Goal: Answer question/provide support

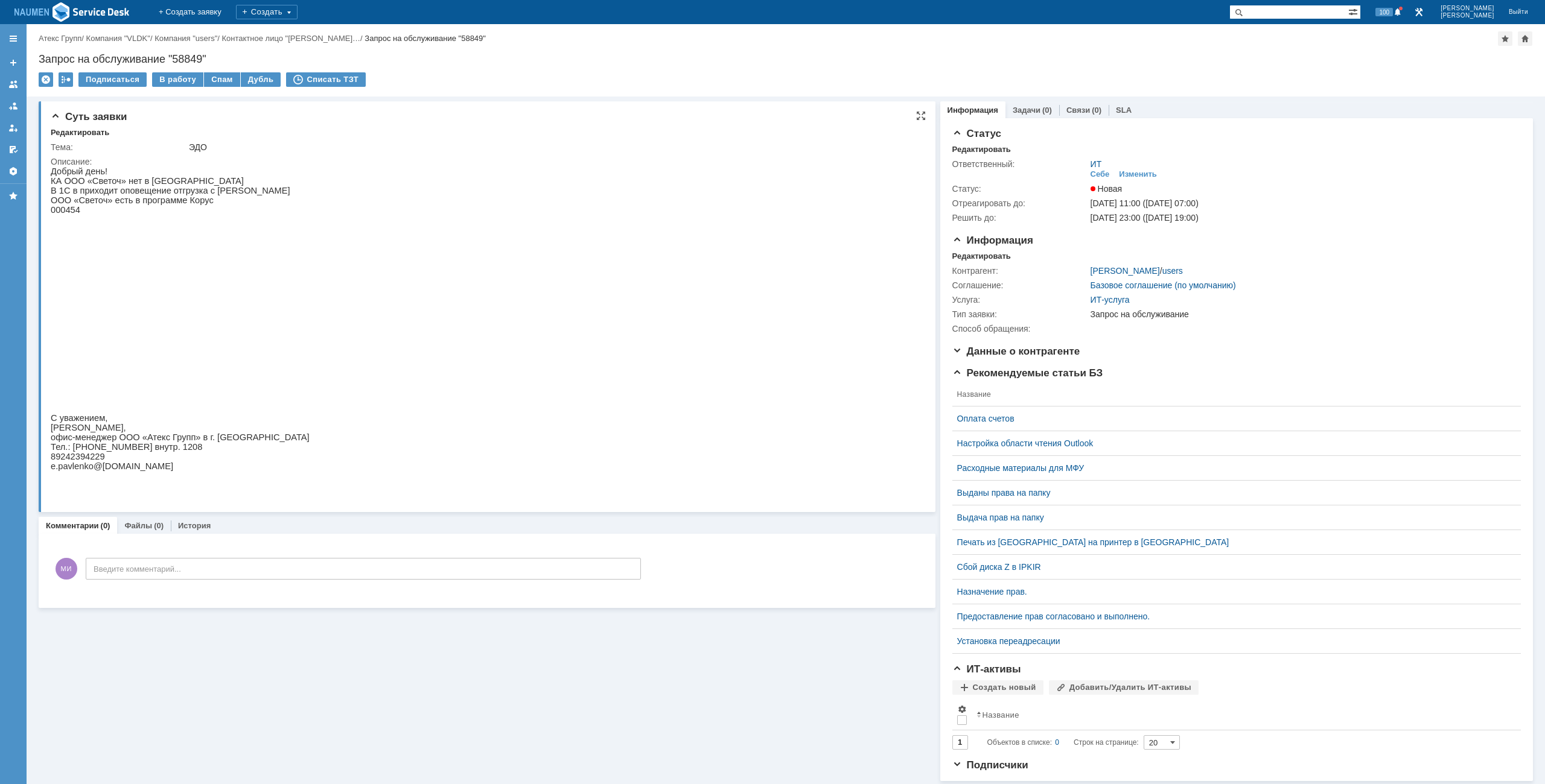
click at [292, 322] on img at bounding box center [262, 303] width 422 height 177
click at [987, 152] on div "Редактировать" at bounding box center [981, 149] width 58 height 9
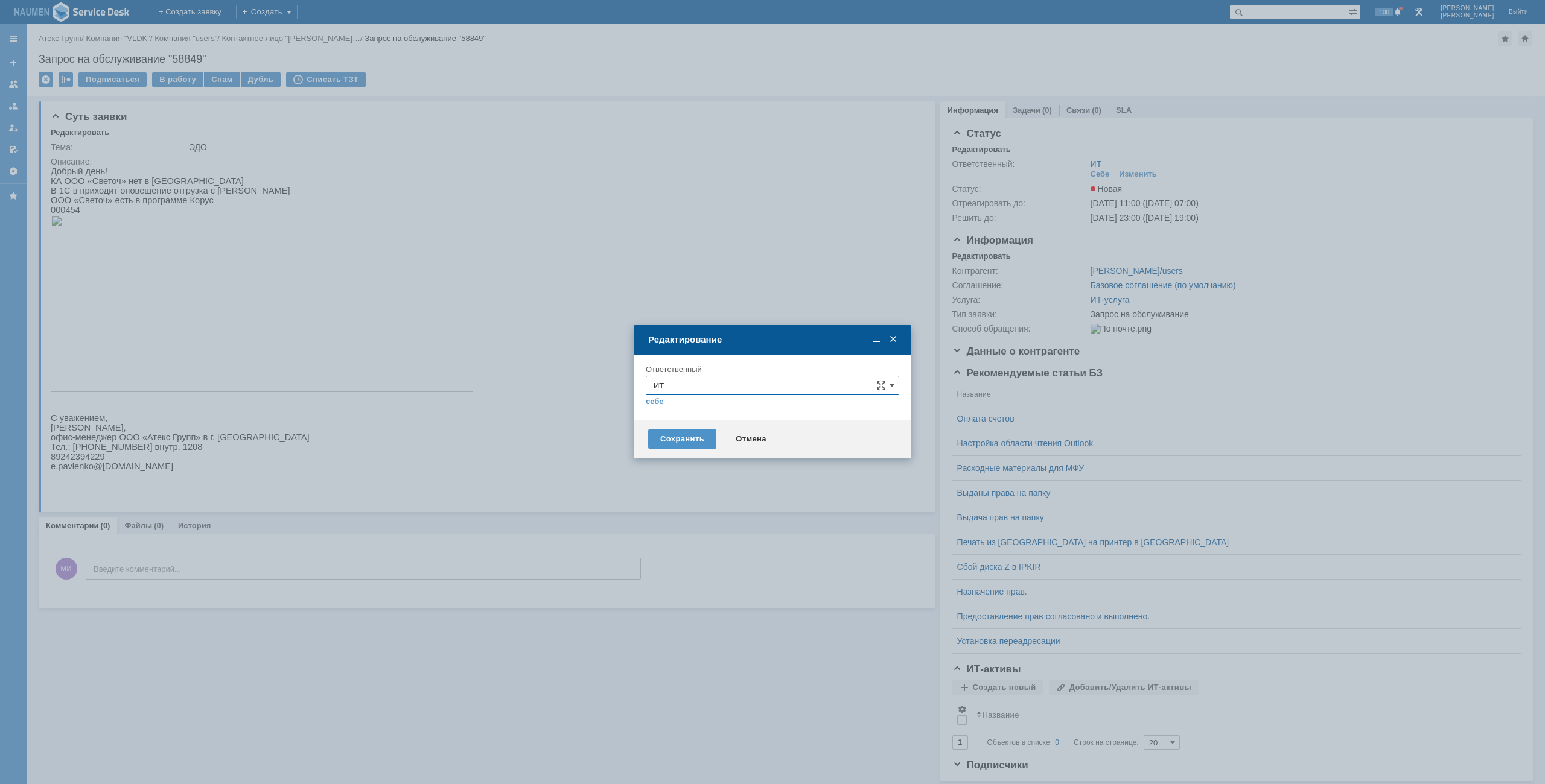
click at [710, 391] on input "ИТ" at bounding box center [772, 385] width 254 height 19
click at [700, 521] on div "АСУ" at bounding box center [772, 527] width 253 height 19
click at [693, 451] on div "Сохранить Отмена" at bounding box center [772, 439] width 277 height 39
type input "АСУ"
click at [693, 440] on div "Сохранить" at bounding box center [682, 439] width 68 height 19
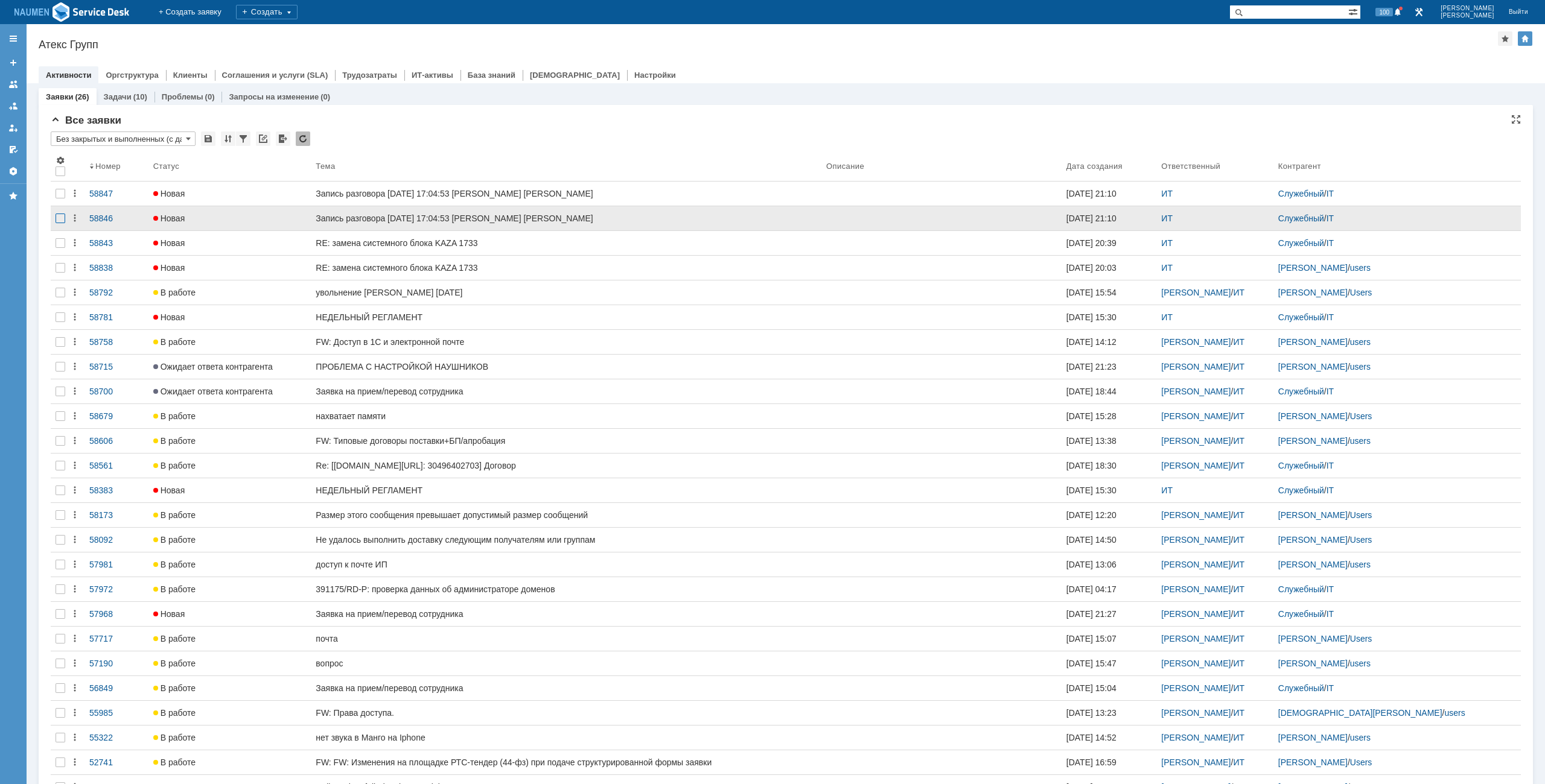
click at [61, 216] on div at bounding box center [60, 218] width 9 height 9
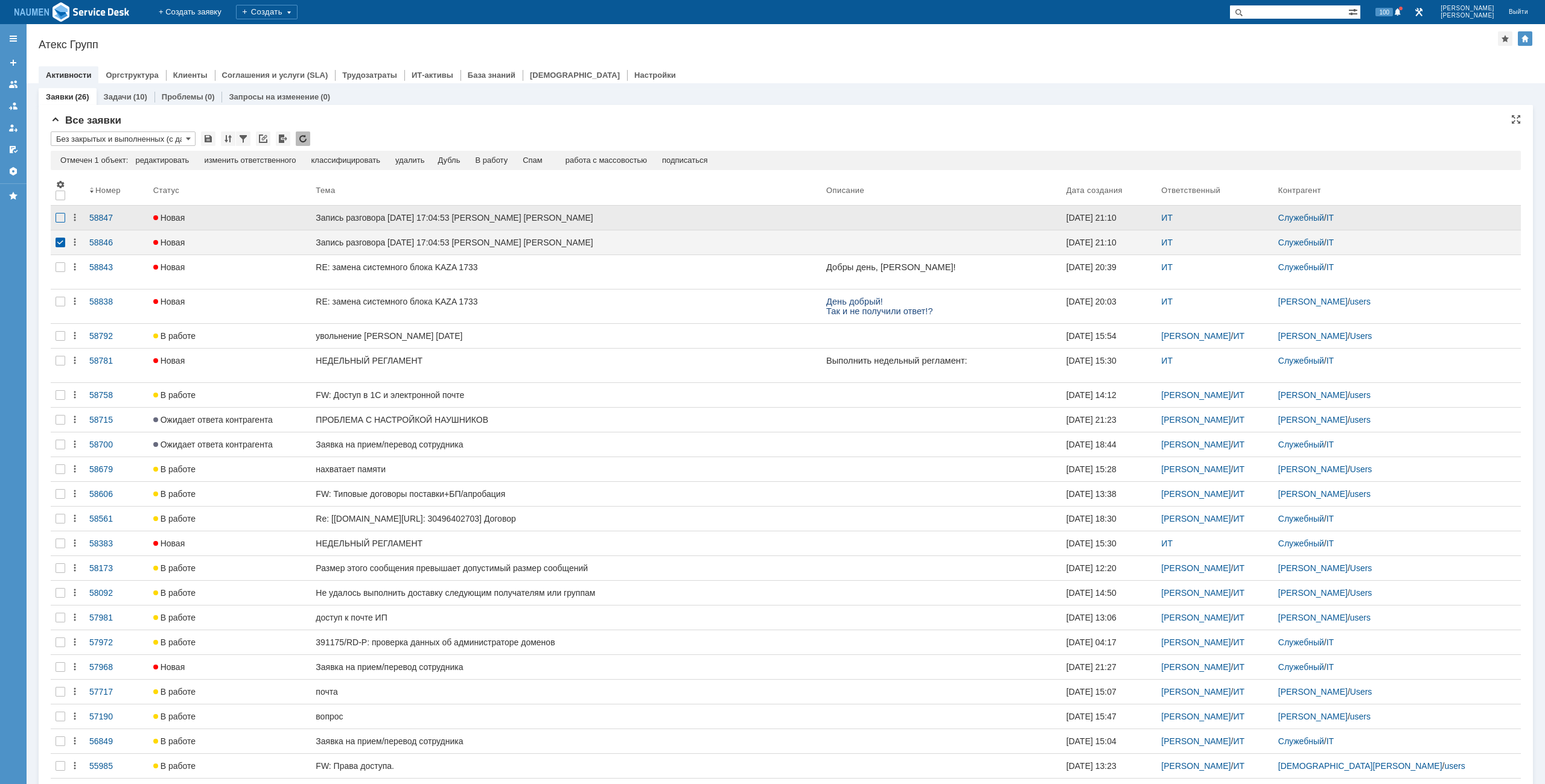
click at [62, 219] on div at bounding box center [60, 217] width 9 height 9
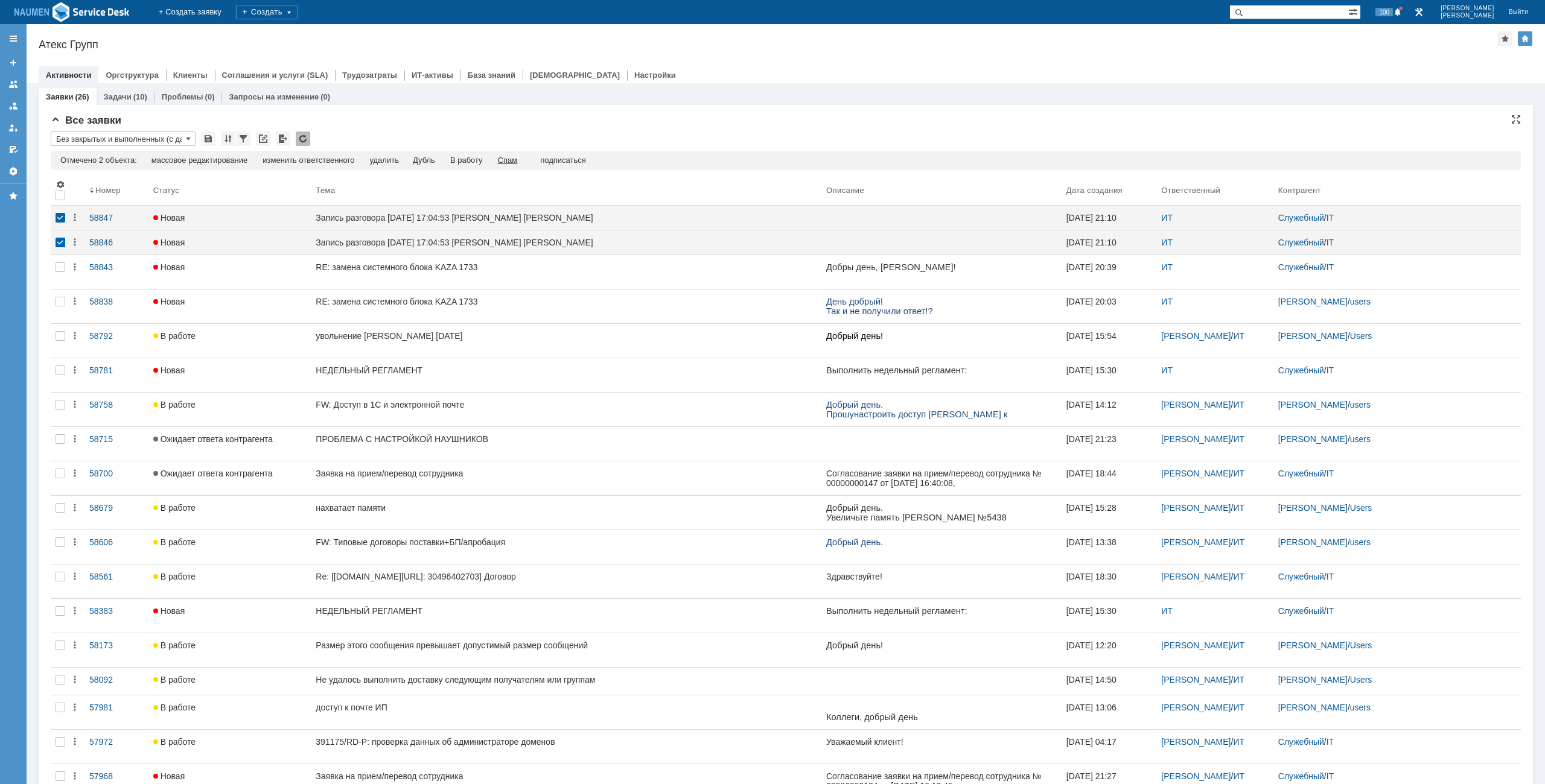
click at [516, 158] on div "Спам" at bounding box center [508, 160] width 20 height 9
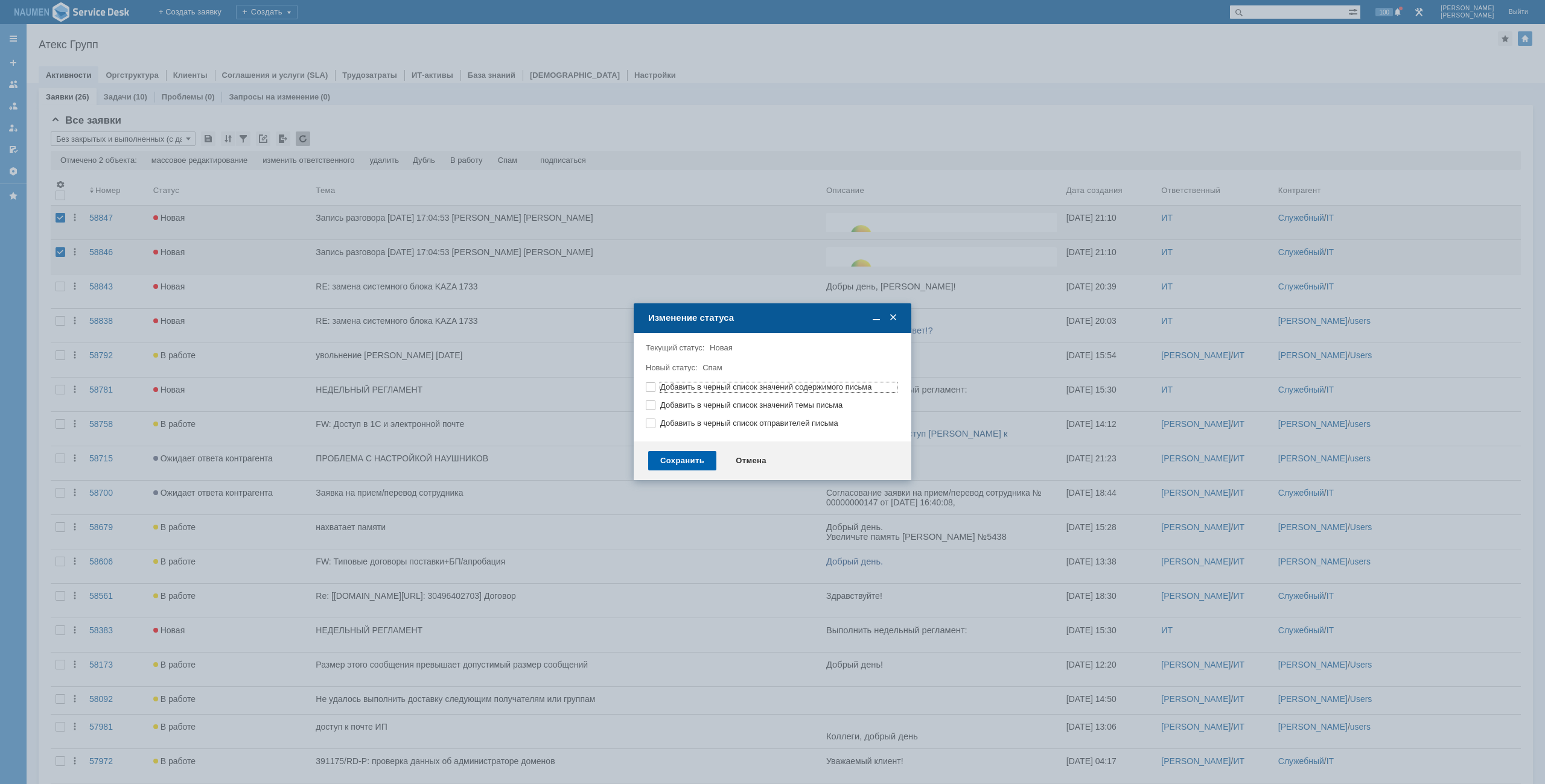
click at [666, 465] on div "Сохранить" at bounding box center [682, 461] width 68 height 19
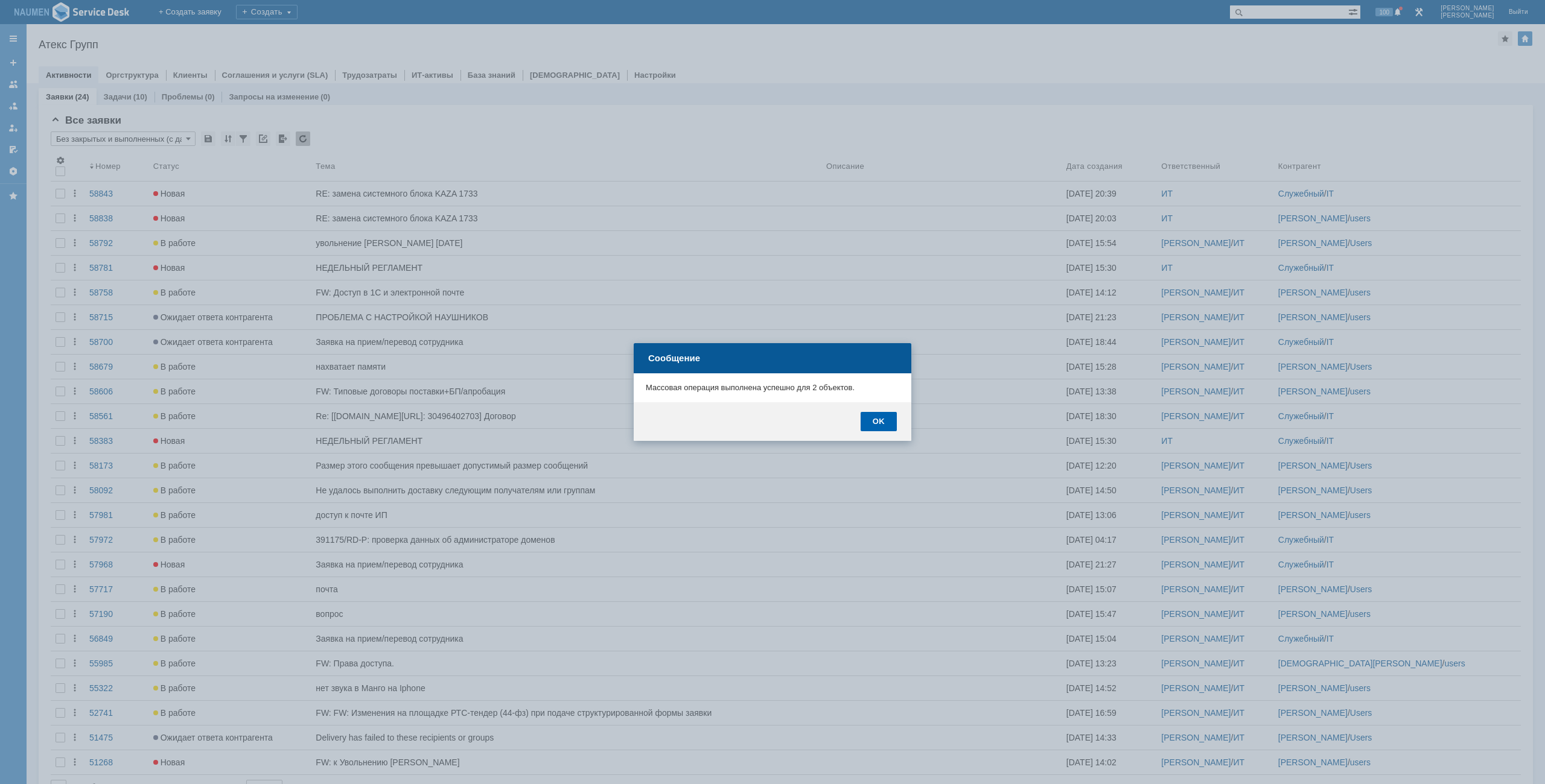
click at [877, 429] on div "OK" at bounding box center [878, 421] width 36 height 19
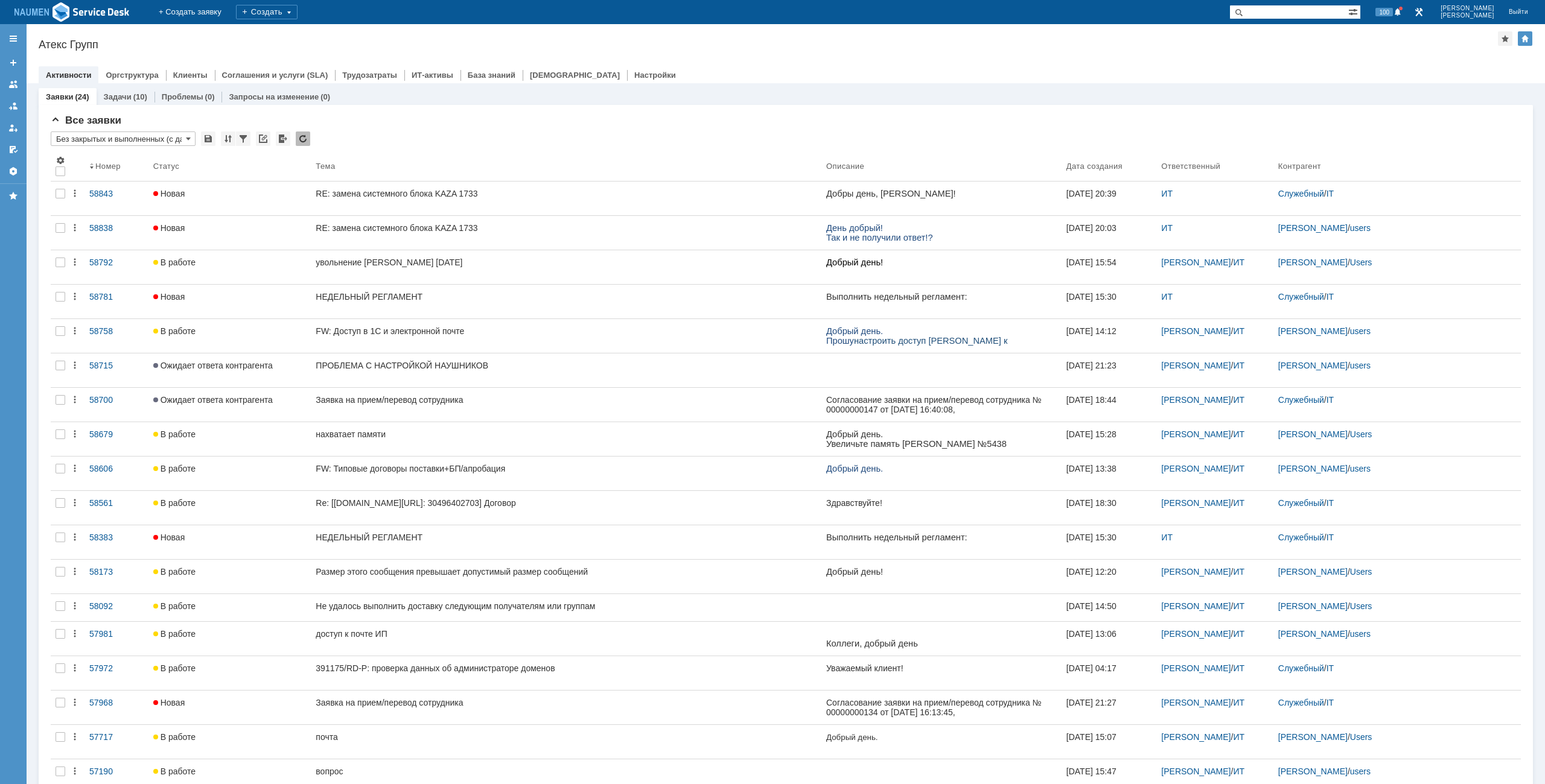
click at [748, 55] on div "Назад | Атекс Групп Атекс Групп root$101 Активности Оргструктура Клиенты Соглаш…" at bounding box center [785, 53] width 1518 height 59
